Goal: Task Accomplishment & Management: Complete application form

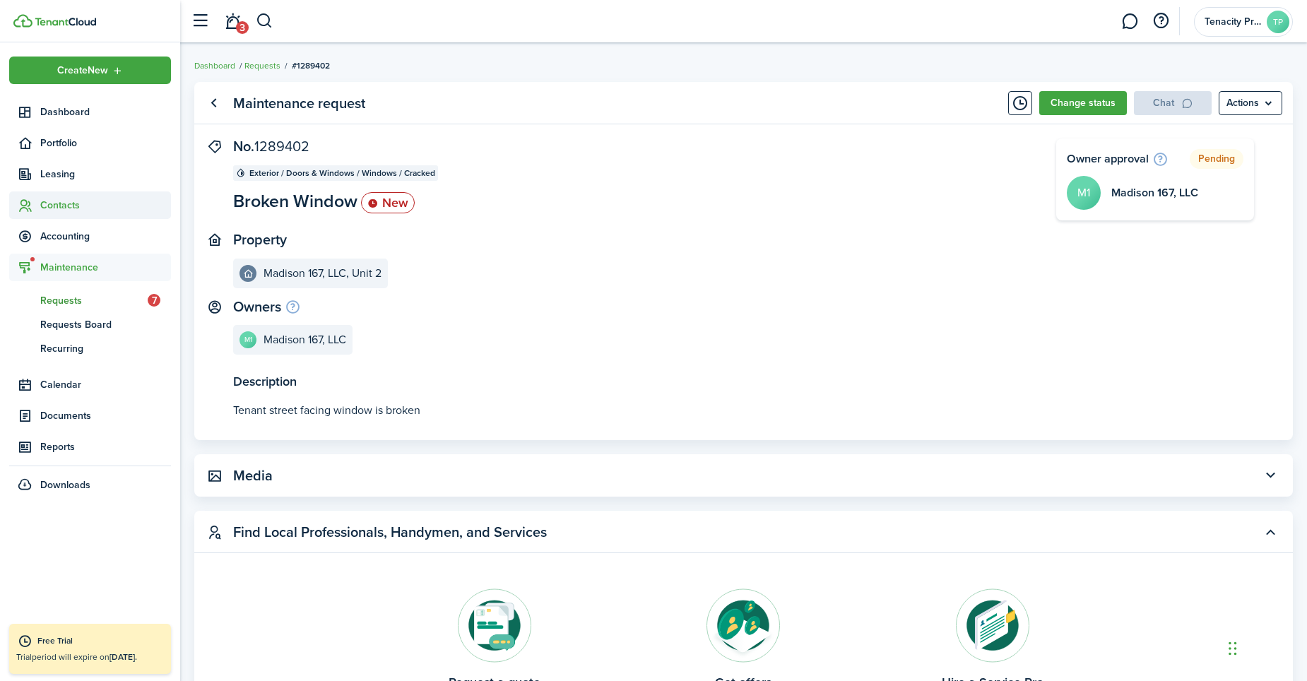
click at [41, 200] on span "Contacts" at bounding box center [90, 205] width 162 height 28
click at [64, 240] on span "Tenants" at bounding box center [105, 238] width 131 height 15
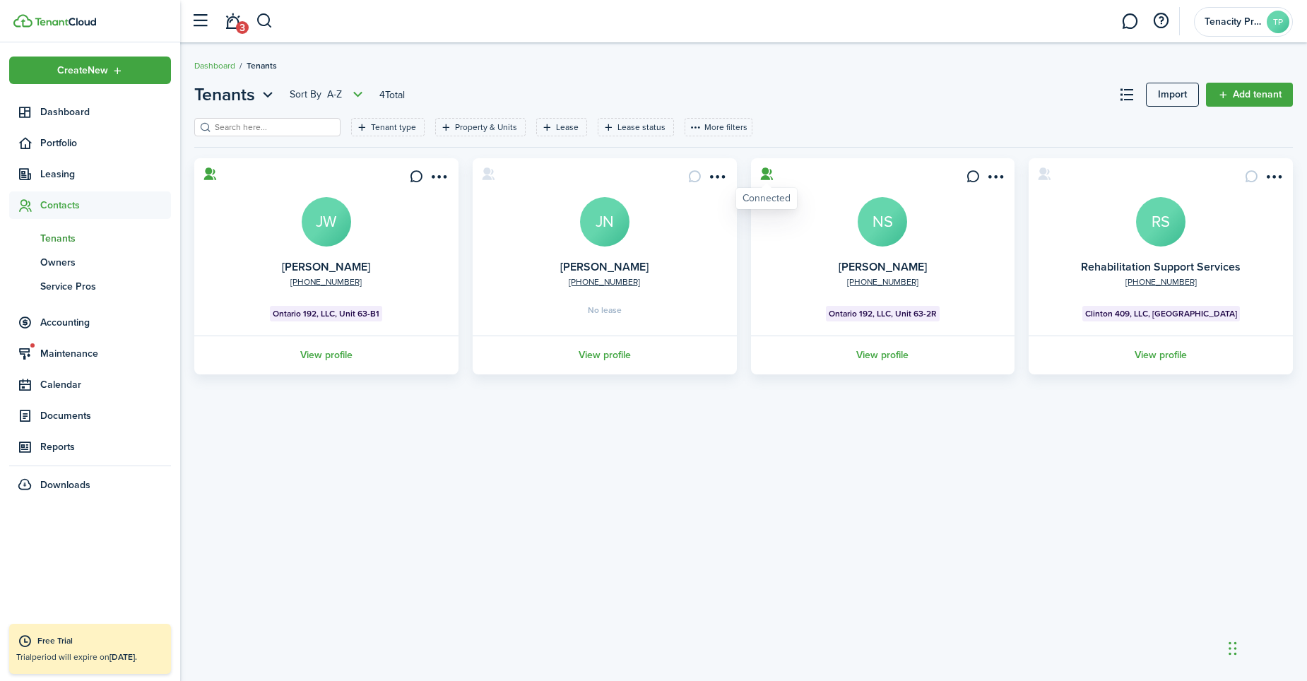
click at [764, 175] on icon at bounding box center [766, 174] width 15 height 14
click at [978, 178] on icon at bounding box center [973, 177] width 15 height 14
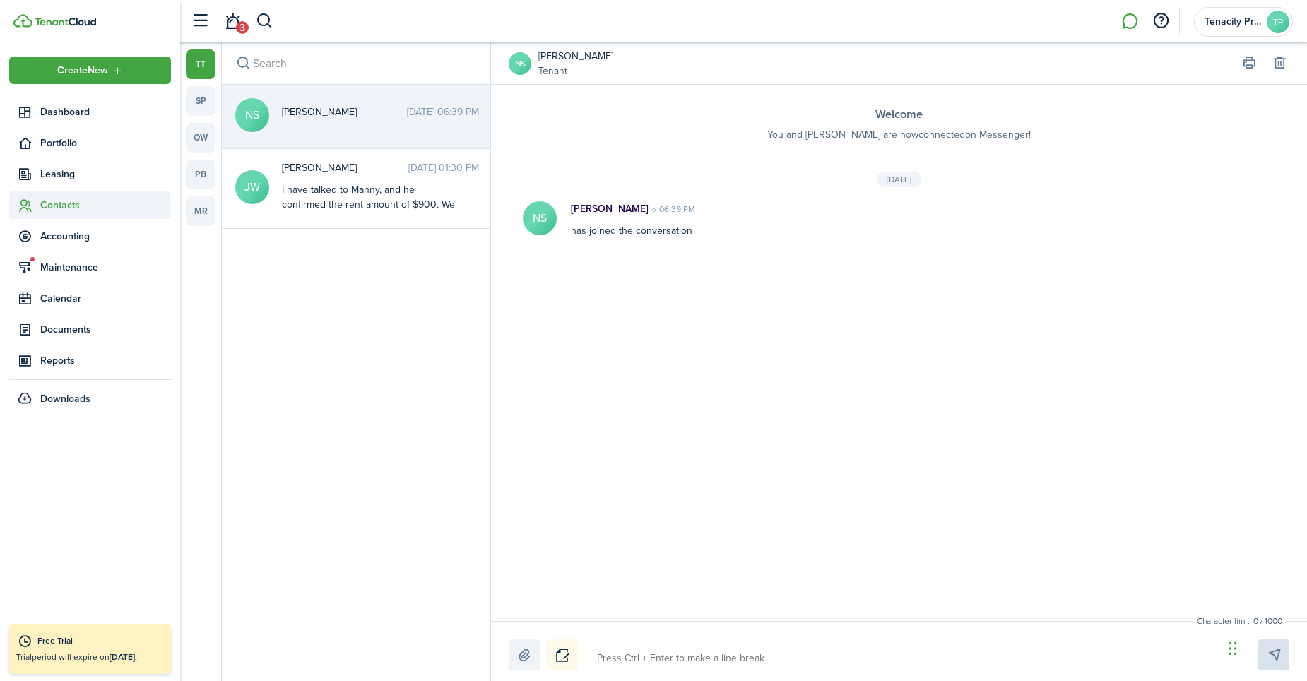
click at [62, 201] on span "Contacts" at bounding box center [105, 205] width 131 height 15
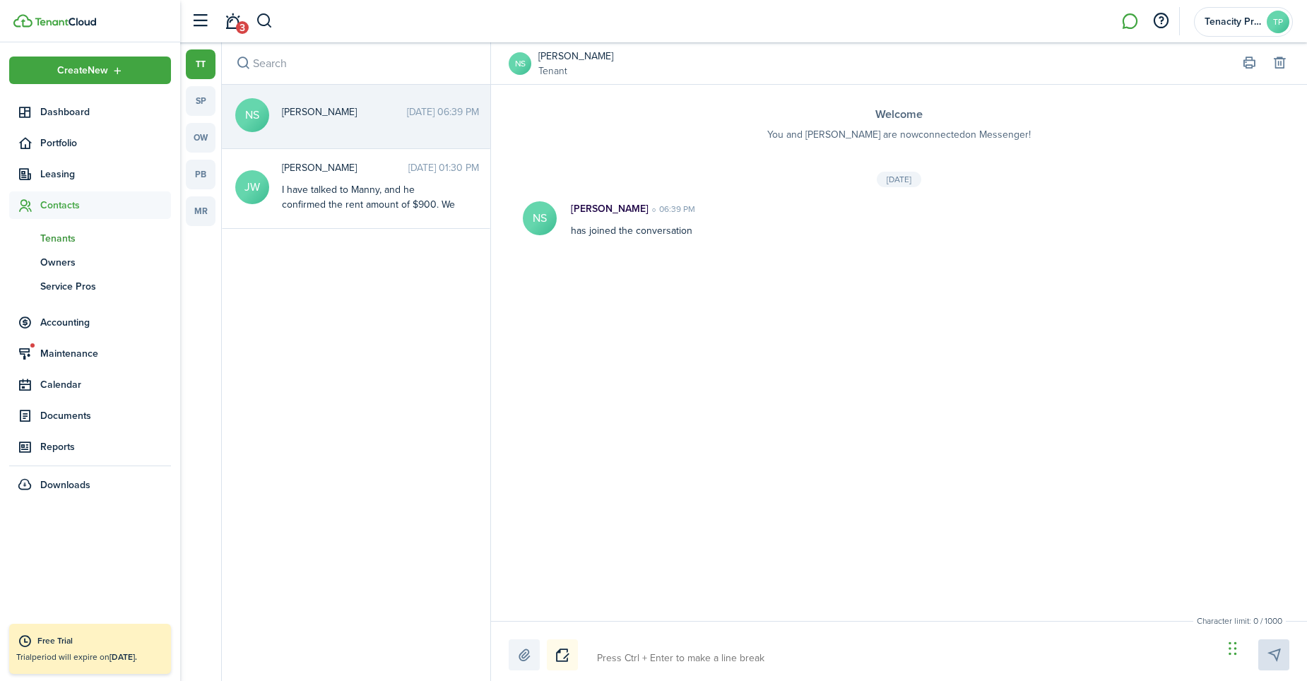
click at [73, 239] on span "Tenants" at bounding box center [105, 238] width 131 height 15
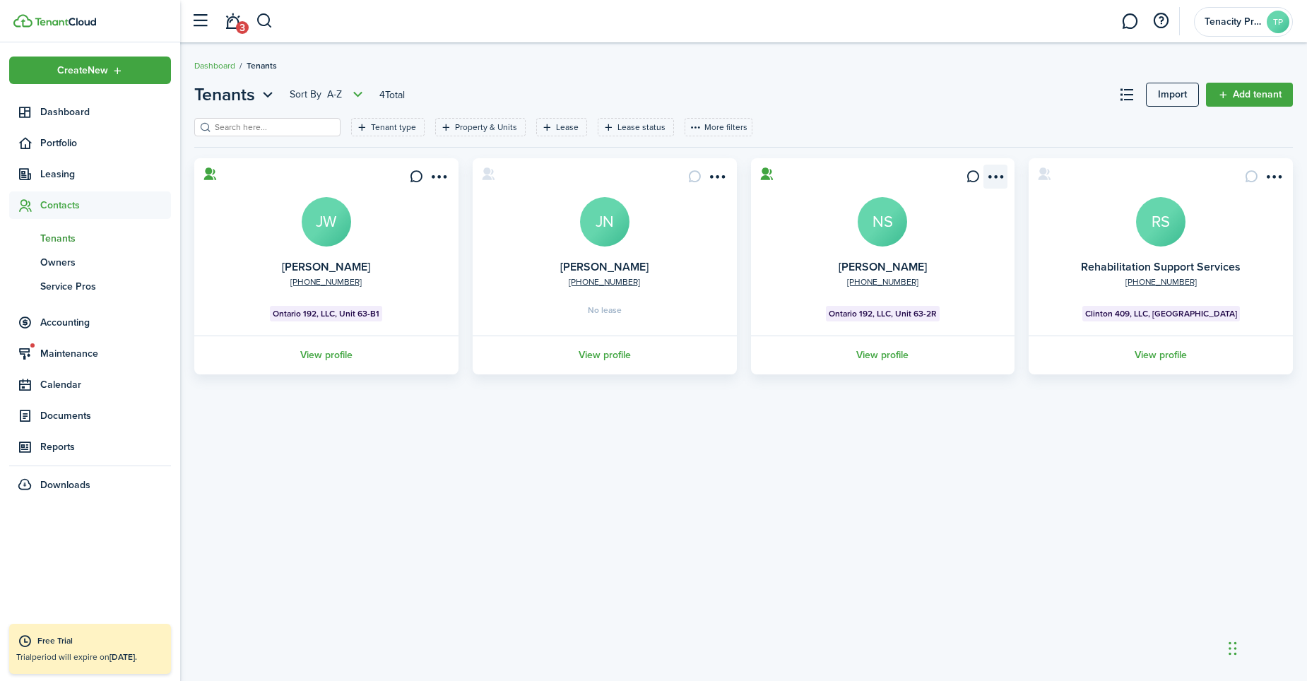
click at [997, 178] on menu-btn-icon "Open menu" at bounding box center [995, 177] width 24 height 24
click at [908, 302] on button "Add insurance" at bounding box center [944, 307] width 124 height 24
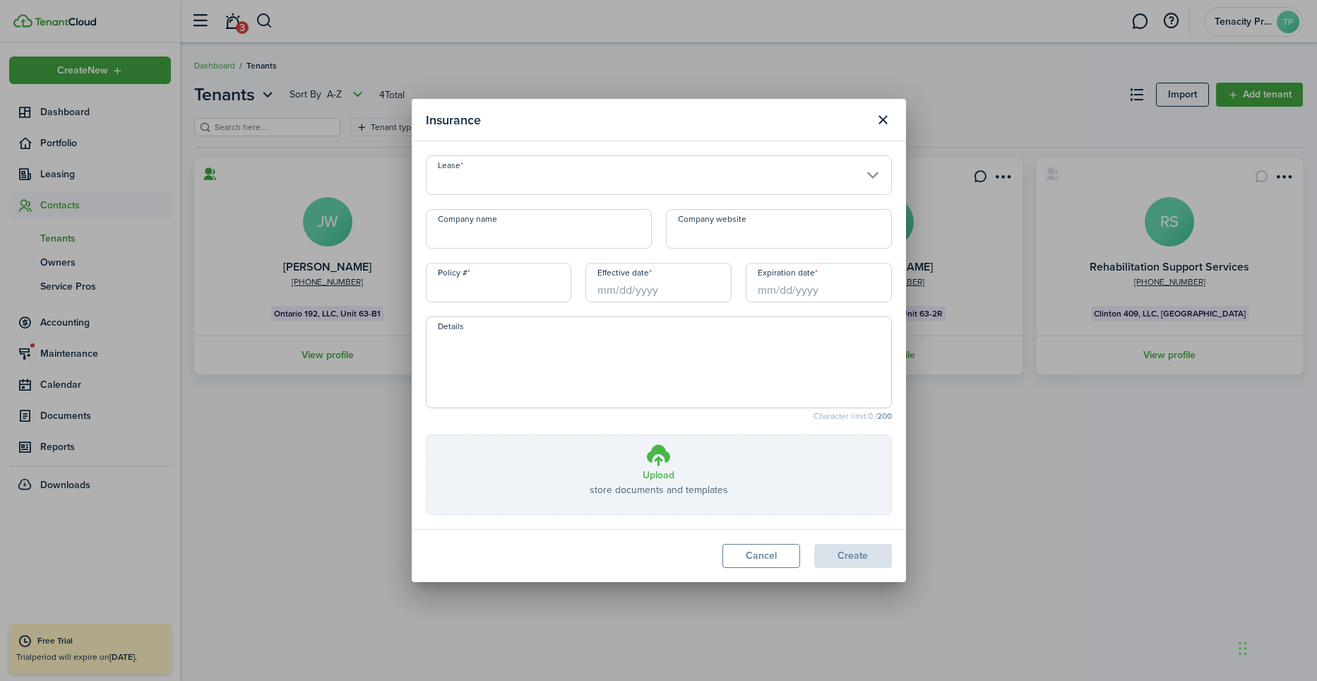
click at [668, 470] on h3 "Upload" at bounding box center [659, 475] width 32 height 15
click at [427, 435] on input "Upload store documents and templates Choose file" at bounding box center [427, 435] width 0 height 0
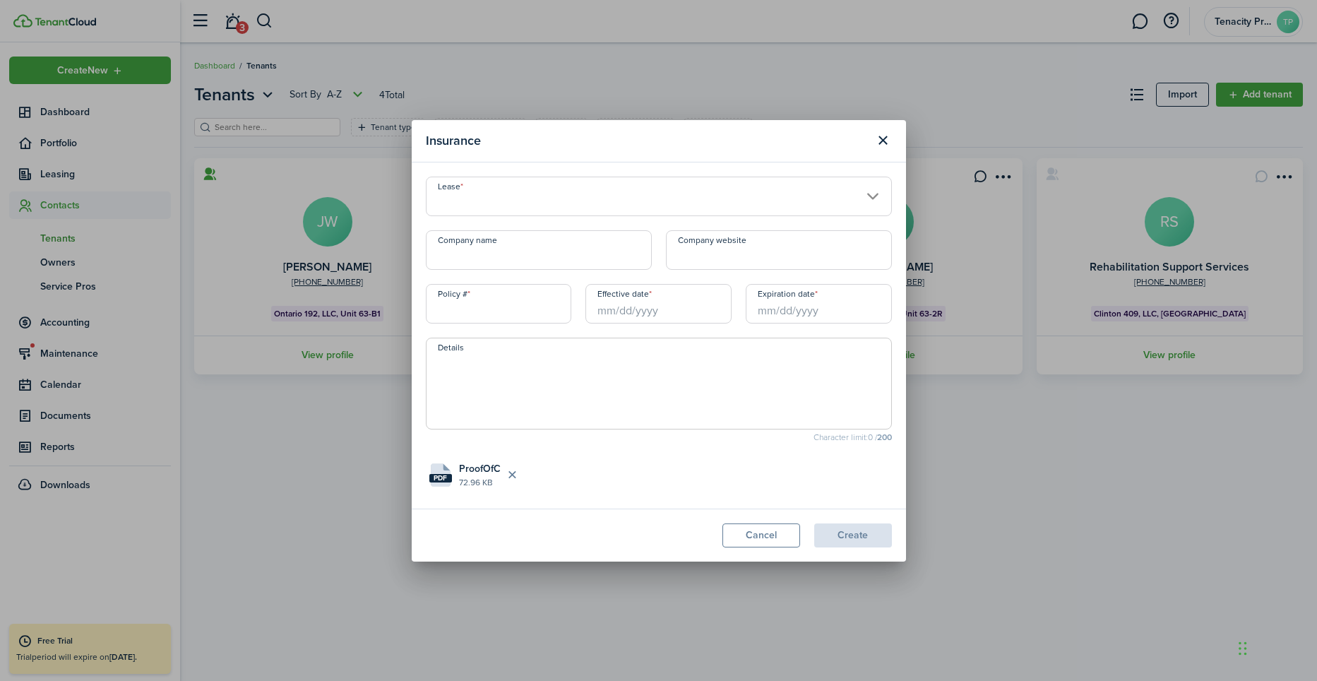
click at [872, 191] on input "Lease" at bounding box center [659, 197] width 466 height 40
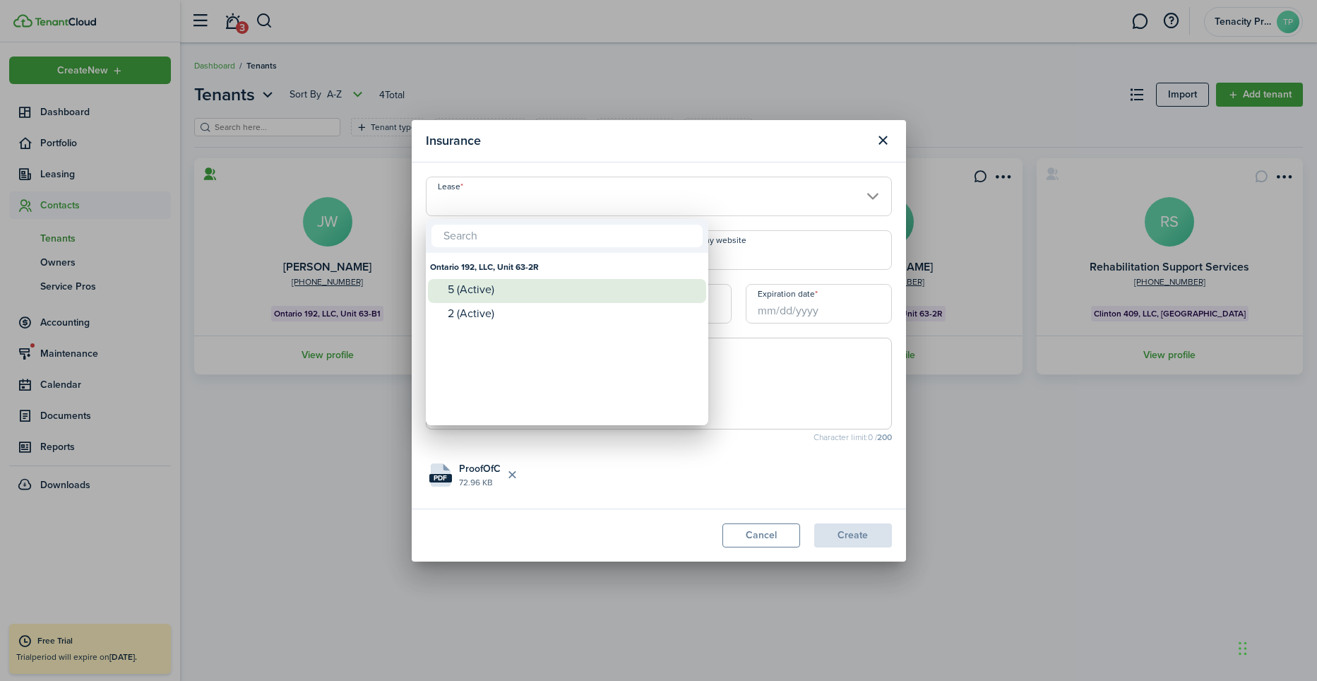
click at [461, 291] on div "5 (Active)" at bounding box center [573, 289] width 250 height 13
type input "Ontario 192, LLC, Unit 63-2R. Lease #5 (Active)"
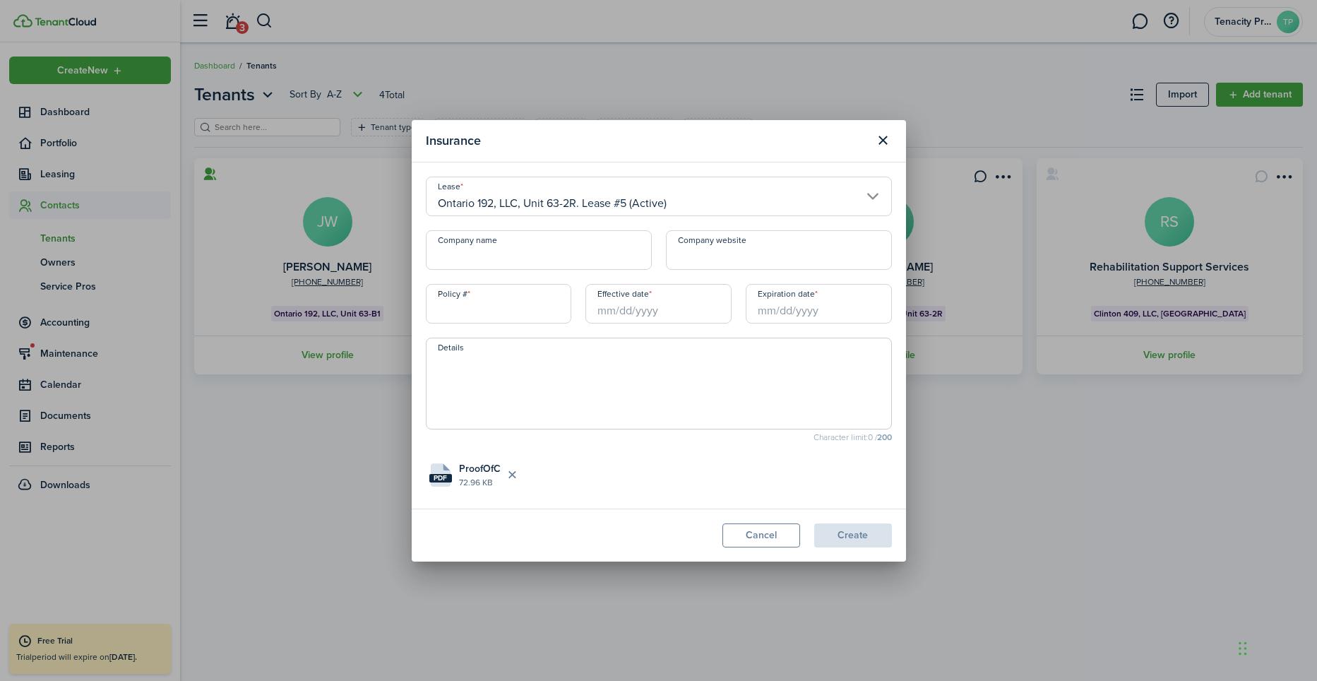
click at [495, 305] on input "Policy #" at bounding box center [499, 304] width 146 height 40
click at [514, 313] on input "Policy #" at bounding box center [499, 304] width 146 height 40
paste input "REN5920456"
click at [596, 317] on input "Effective date" at bounding box center [659, 304] width 146 height 40
type input "REN5920456"
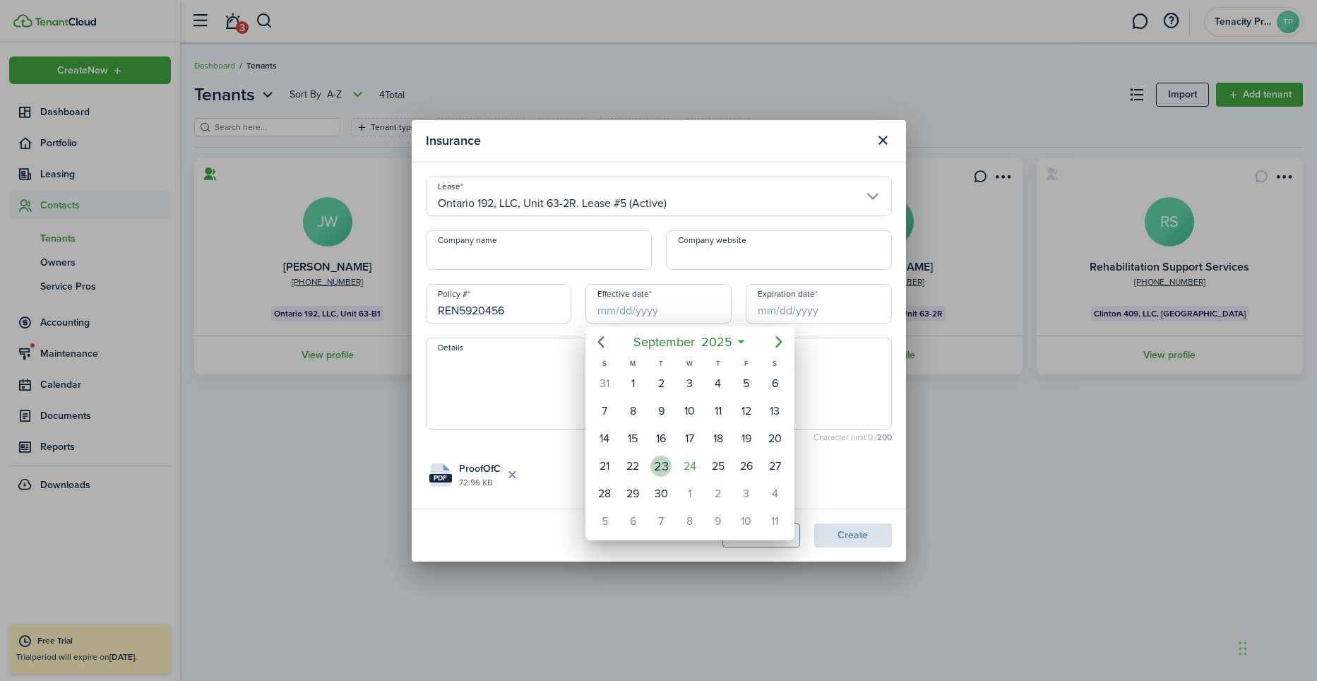
click at [668, 464] on div "23" at bounding box center [661, 466] width 21 height 21
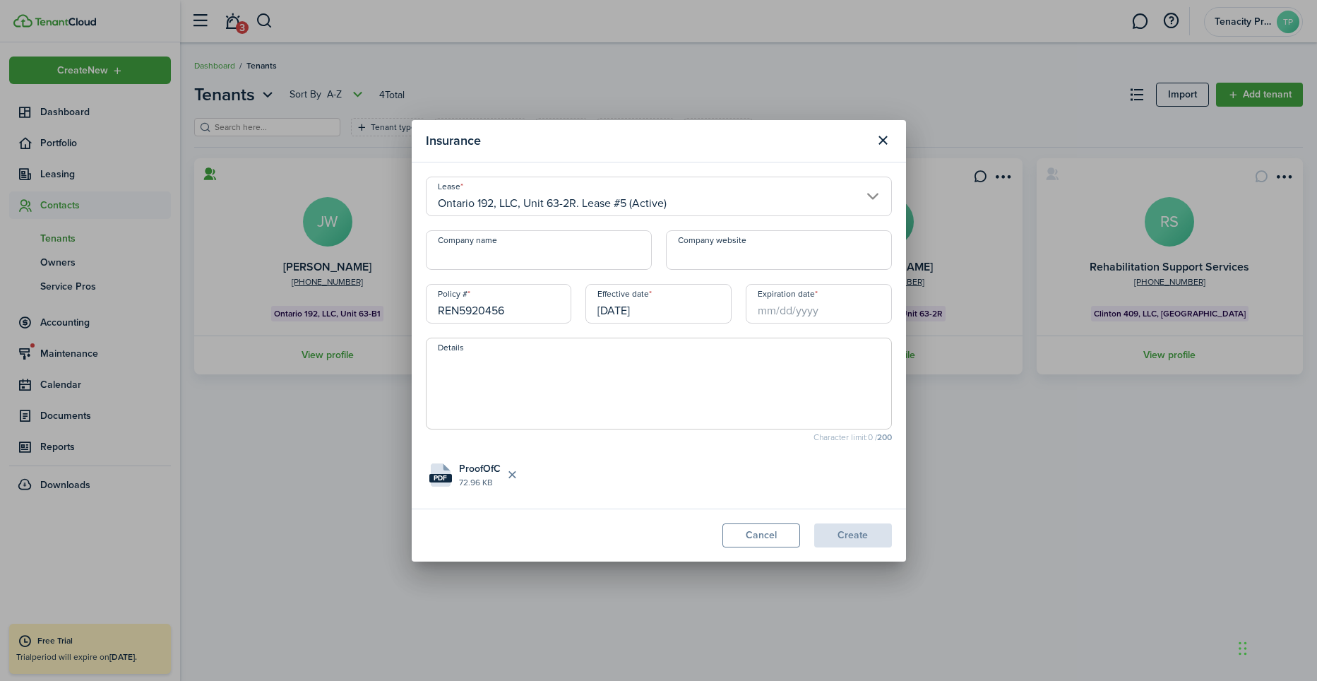
click at [645, 314] on input "[DATE]" at bounding box center [659, 304] width 146 height 40
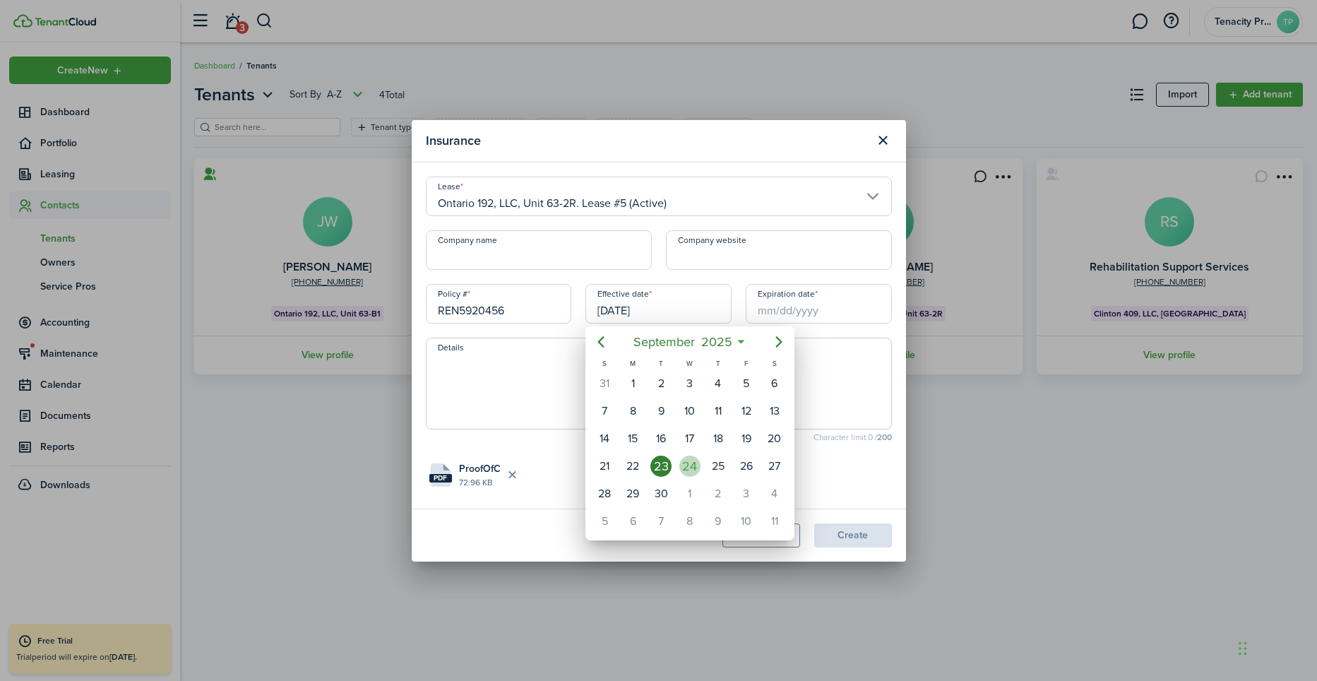
click at [685, 466] on div "24" at bounding box center [690, 466] width 21 height 21
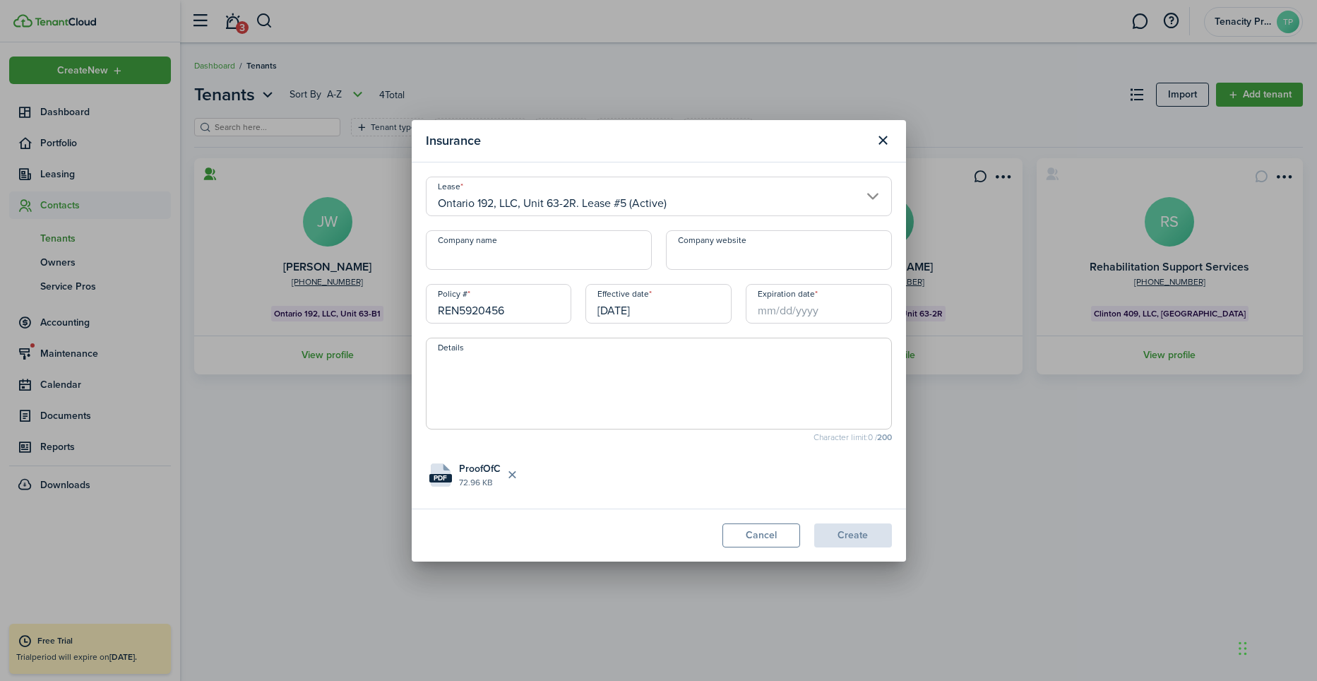
type input "[DATE]"
click at [812, 309] on input "Expiration date" at bounding box center [819, 304] width 146 height 40
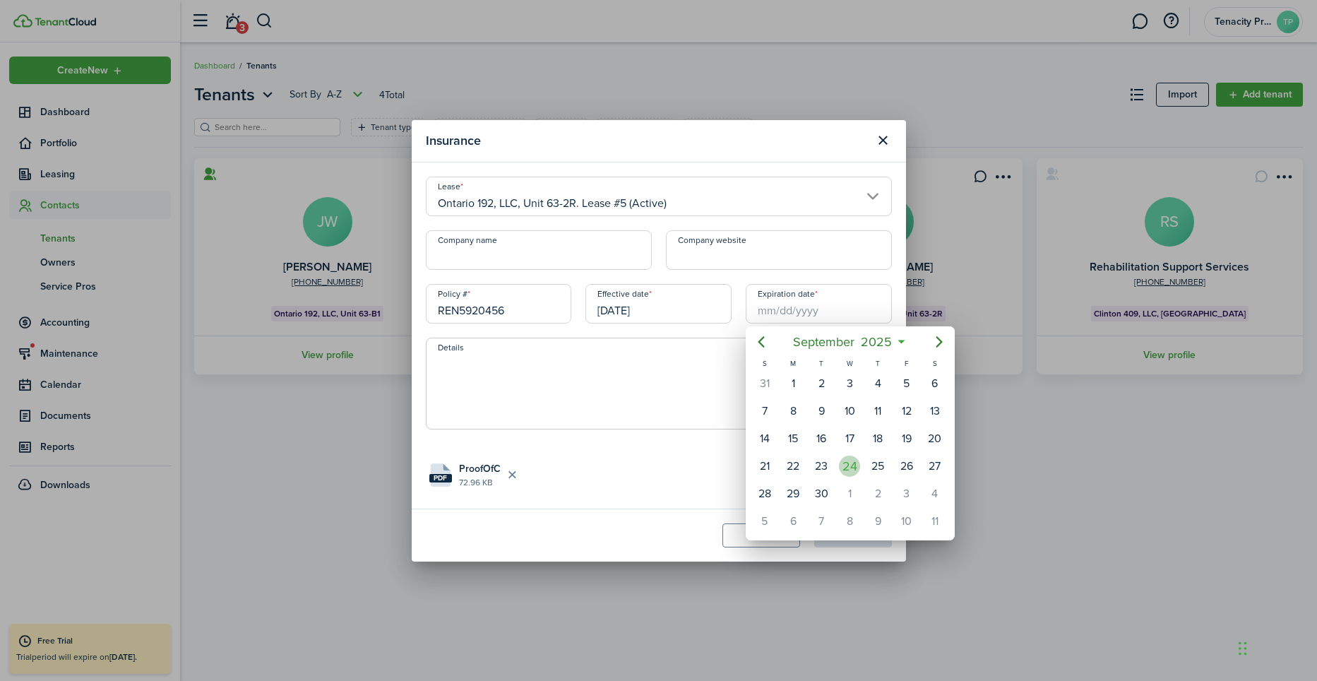
click at [852, 467] on div "24" at bounding box center [849, 466] width 21 height 21
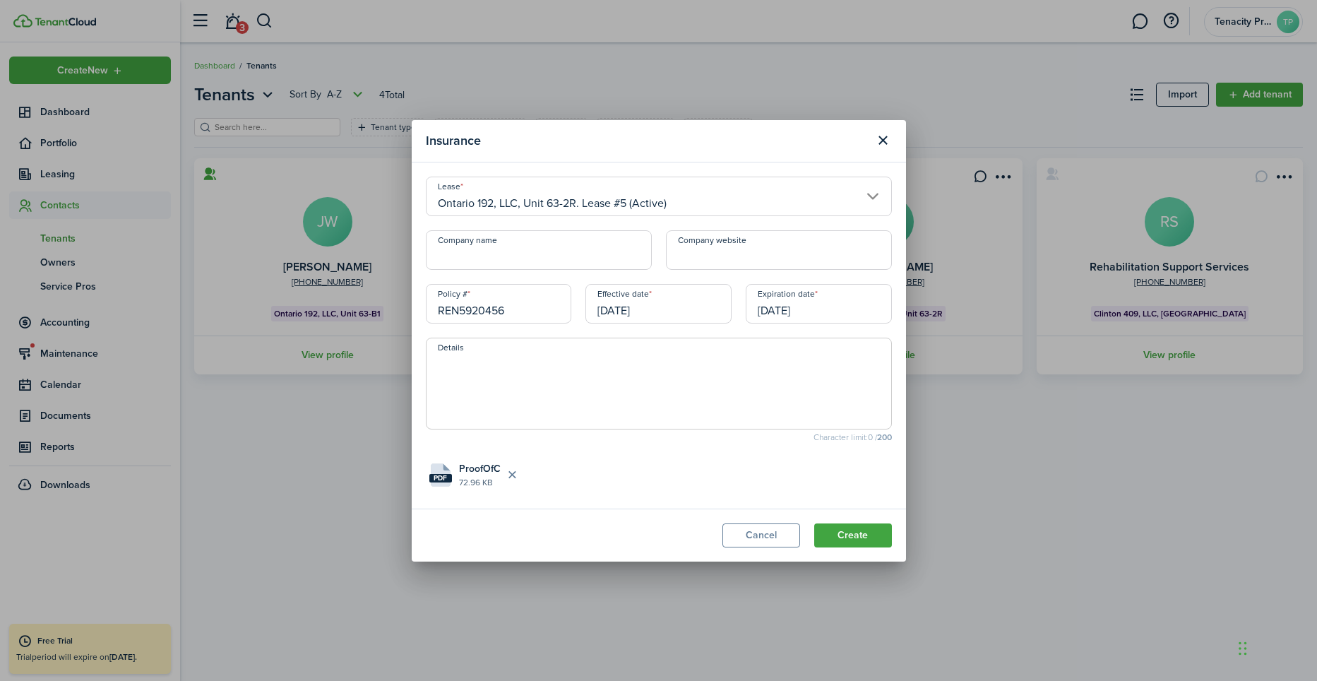
click at [822, 315] on input "[DATE]" at bounding box center [819, 304] width 146 height 40
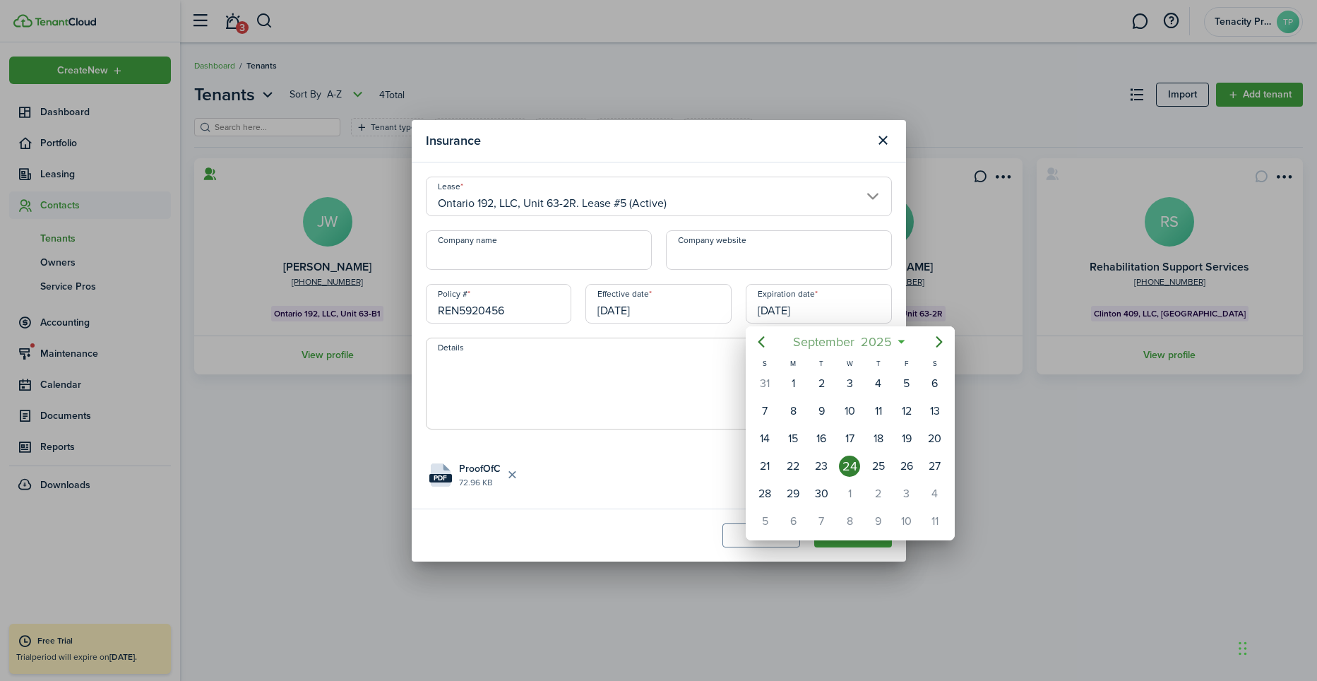
click at [881, 348] on span "2025" at bounding box center [876, 341] width 37 height 25
click at [867, 333] on div "2025" at bounding box center [851, 341] width 150 height 25
click at [866, 338] on span "2025" at bounding box center [876, 341] width 37 height 25
click at [862, 339] on mbsc-button "2025" at bounding box center [843, 341] width 49 height 25
click at [907, 464] on div "2026" at bounding box center [916, 467] width 51 height 23
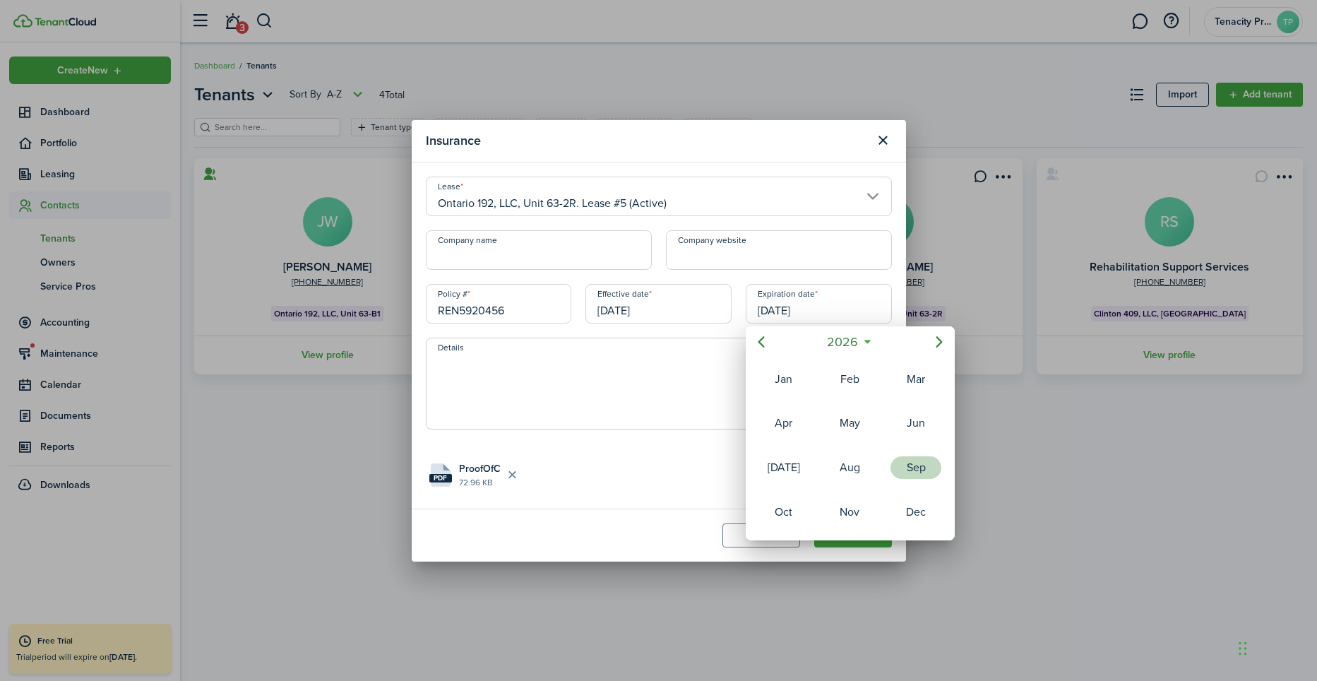
click at [905, 465] on div "Sep" at bounding box center [916, 467] width 51 height 23
click at [880, 465] on div "24" at bounding box center [877, 466] width 21 height 21
type input "[DATE]"
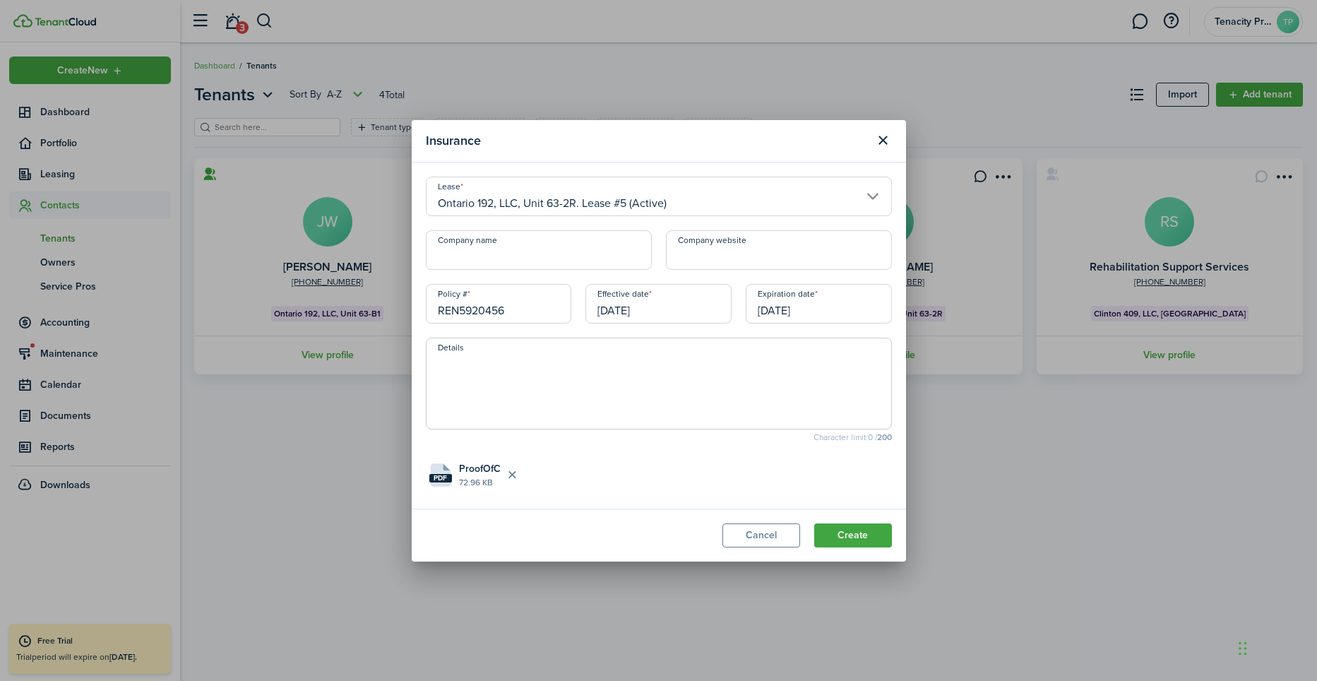
click at [556, 251] on input "Company name" at bounding box center [539, 250] width 226 height 40
type input "Gieco"
click at [871, 528] on button "Create" at bounding box center [854, 535] width 78 height 24
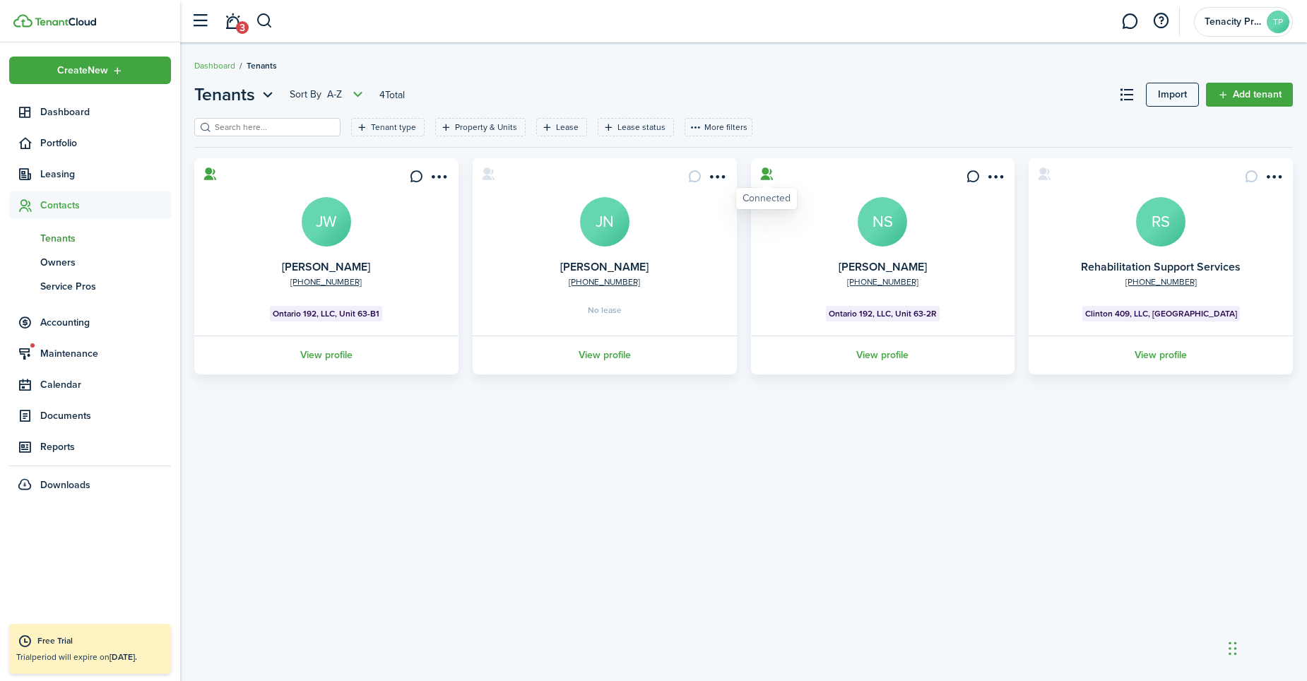
click at [769, 173] on icon at bounding box center [766, 174] width 15 height 14
